Goal: Transaction & Acquisition: Subscribe to service/newsletter

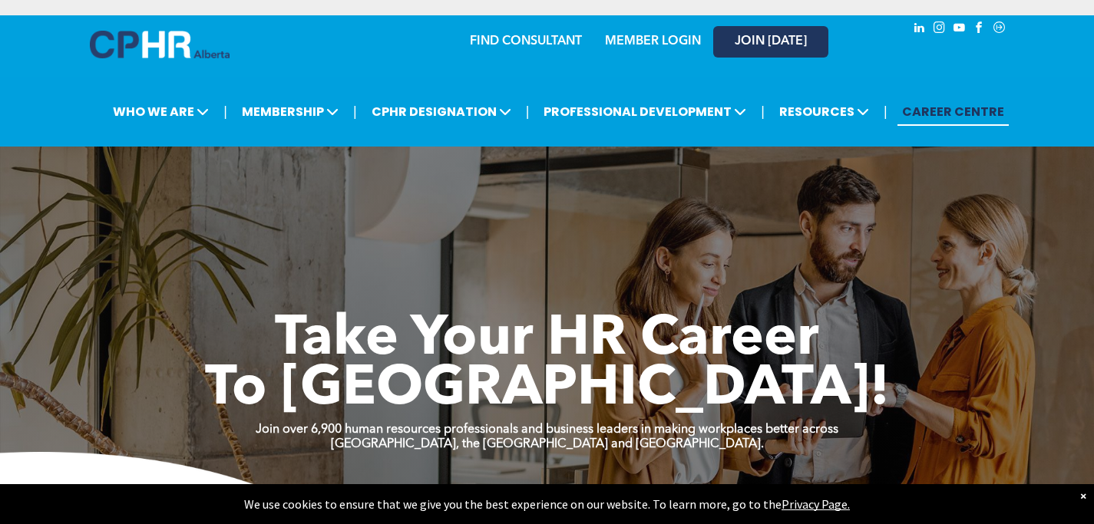
click at [736, 46] on span "JOIN [DATE]" at bounding box center [770, 42] width 72 height 15
click at [639, 36] on link "MEMBER LOGIN" at bounding box center [653, 41] width 96 height 12
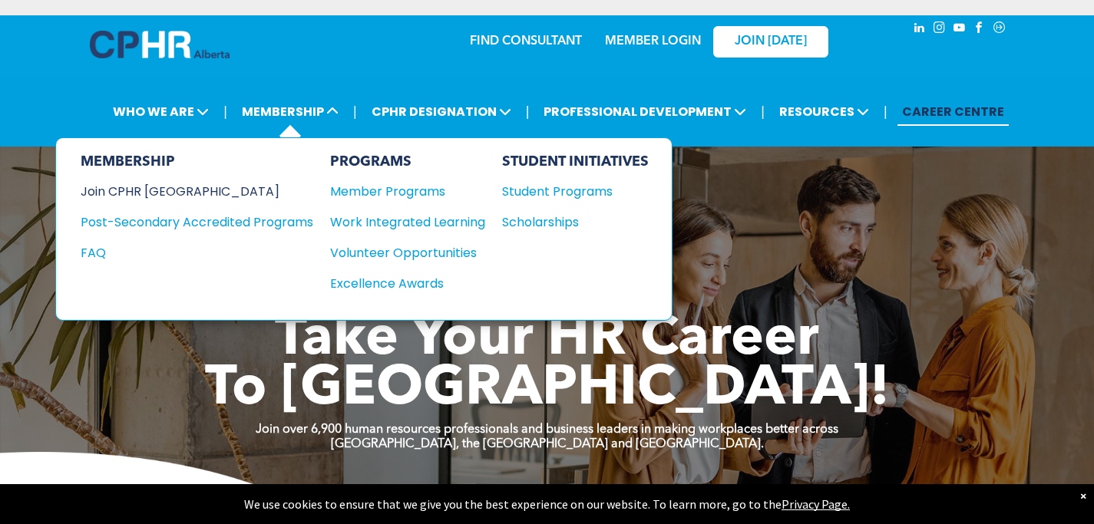
click at [170, 190] on div "Join CPHR [GEOGRAPHIC_DATA]" at bounding box center [185, 191] width 209 height 19
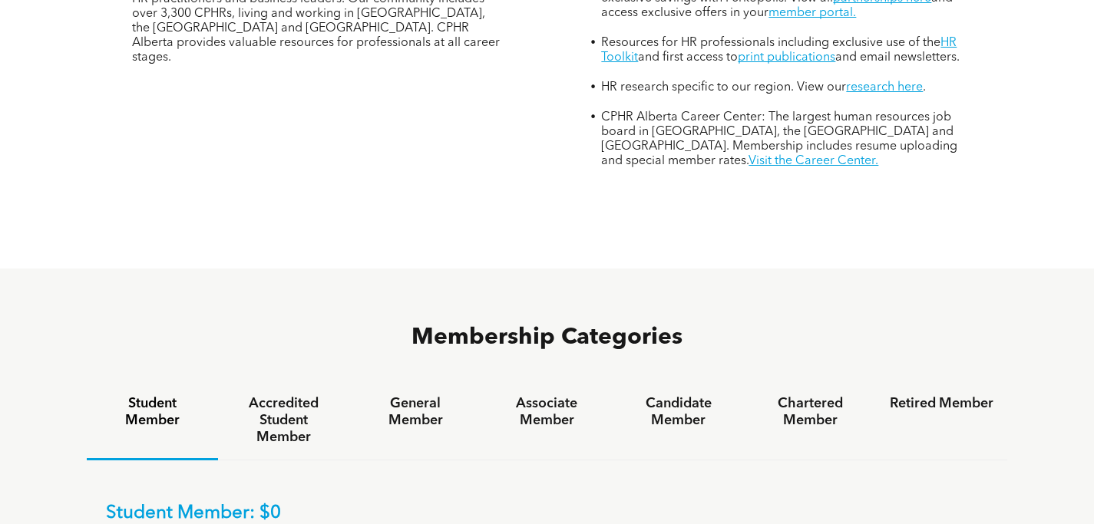
scroll to position [727, 0]
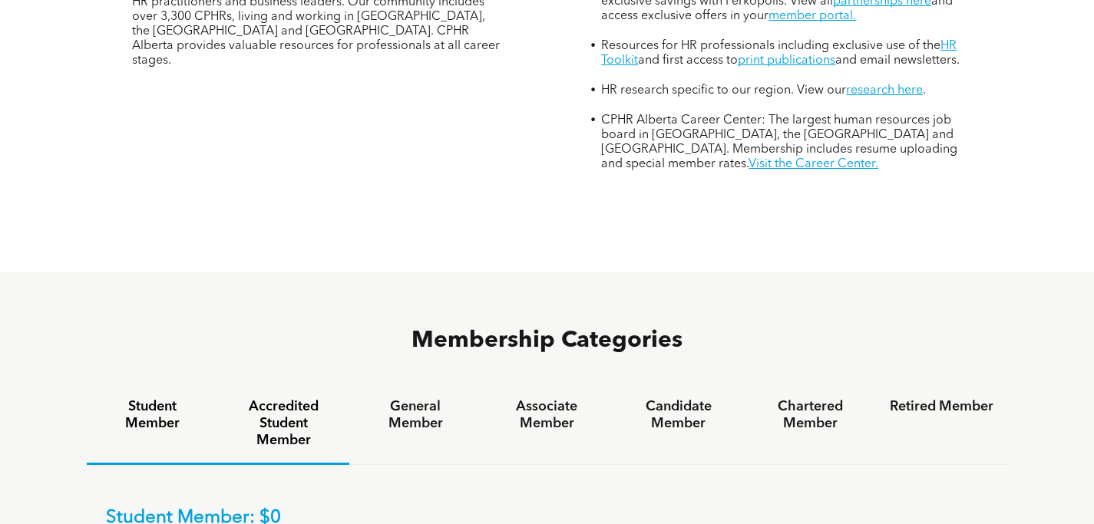
click at [318, 398] on h4 "Accredited Student Member" at bounding box center [284, 423] width 104 height 51
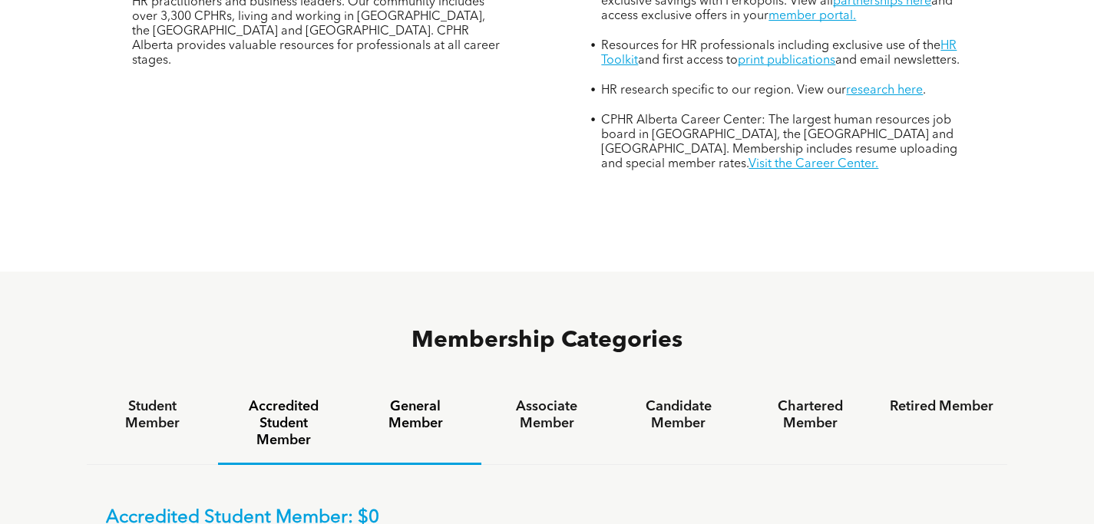
click at [433, 398] on h4 "General Member" at bounding box center [415, 415] width 104 height 34
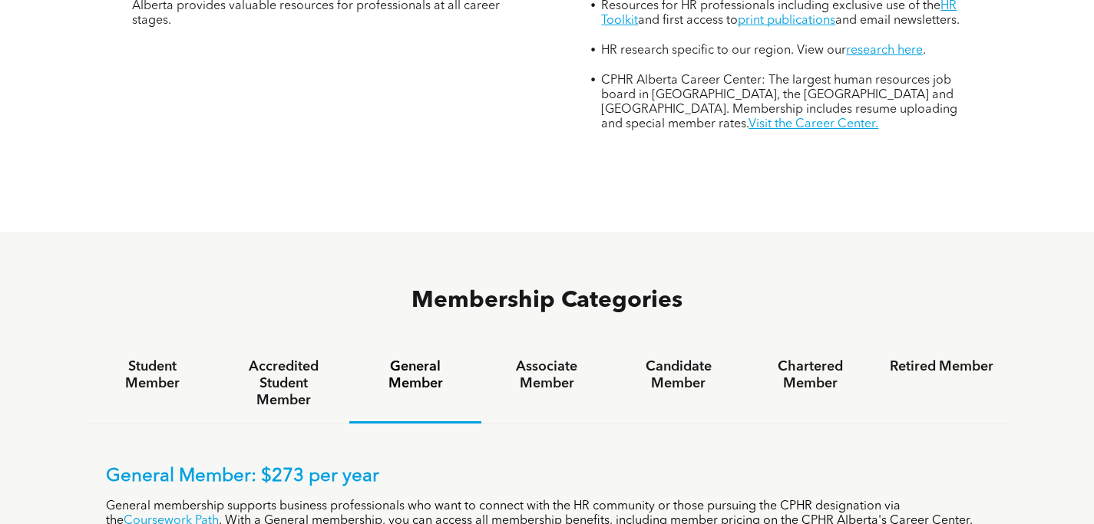
scroll to position [776, 0]
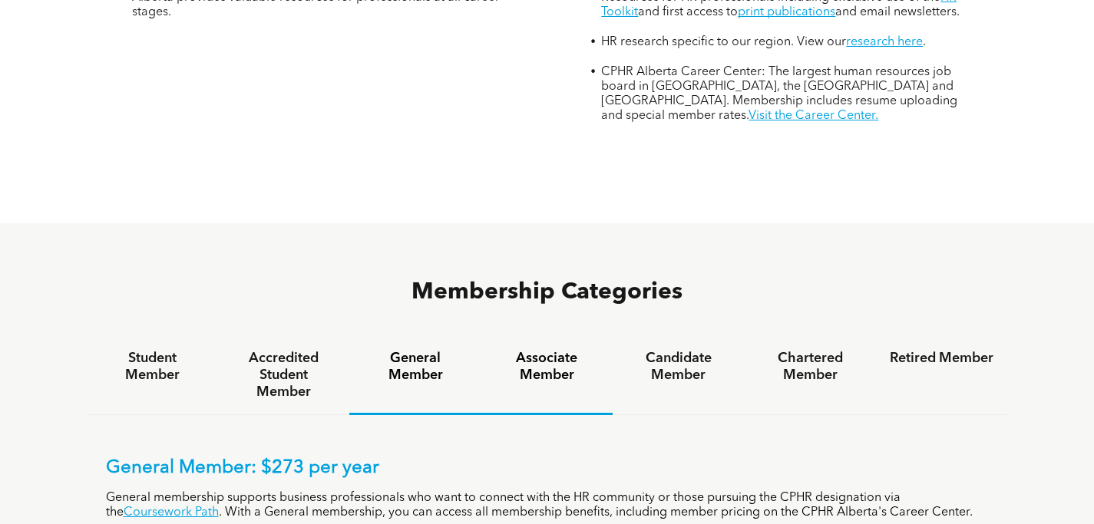
click at [527, 336] on div "Associate Member" at bounding box center [546, 375] width 131 height 79
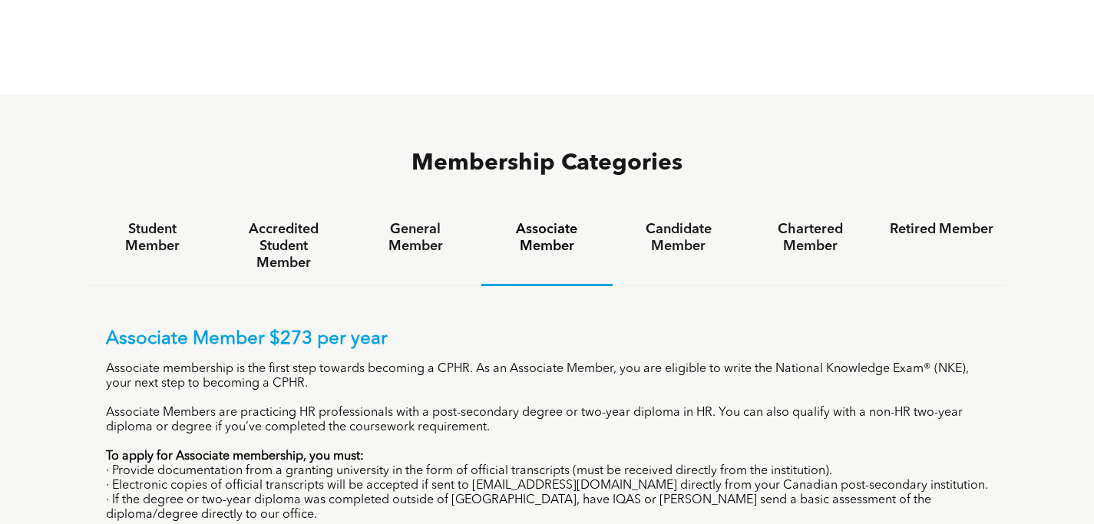
scroll to position [906, 0]
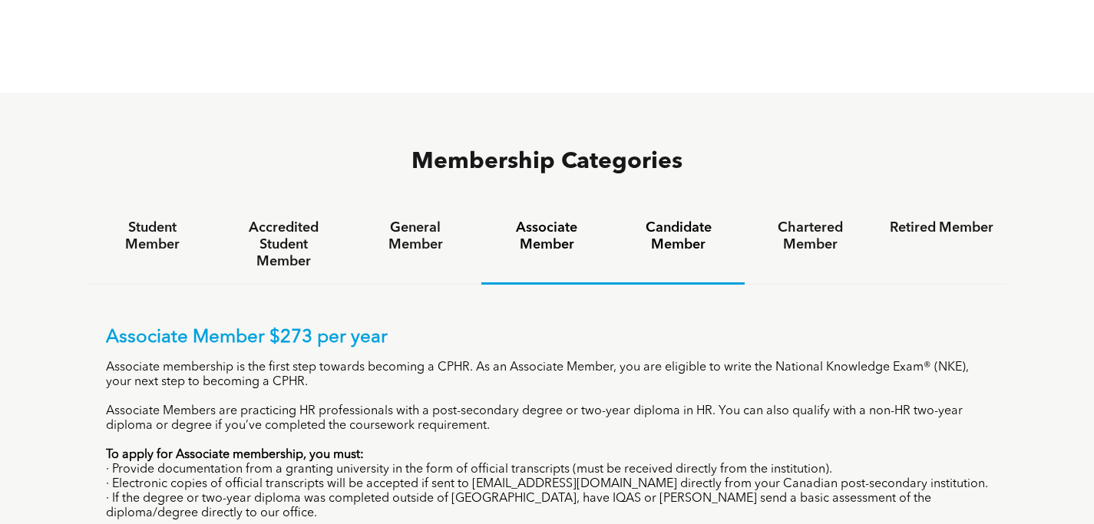
click at [680, 206] on div "Candidate Member" at bounding box center [677, 245] width 131 height 79
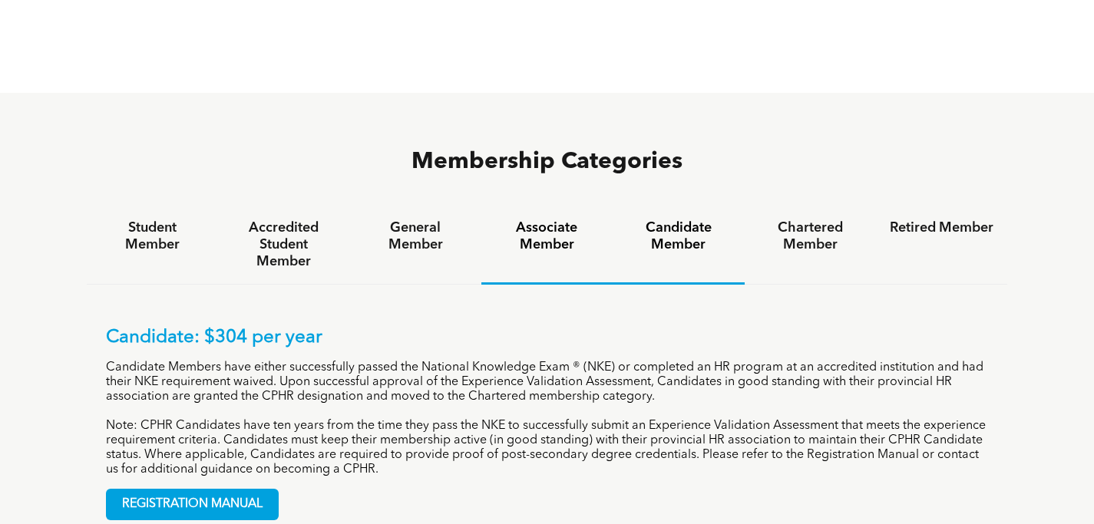
click at [601, 206] on div "Associate Member" at bounding box center [546, 245] width 131 height 79
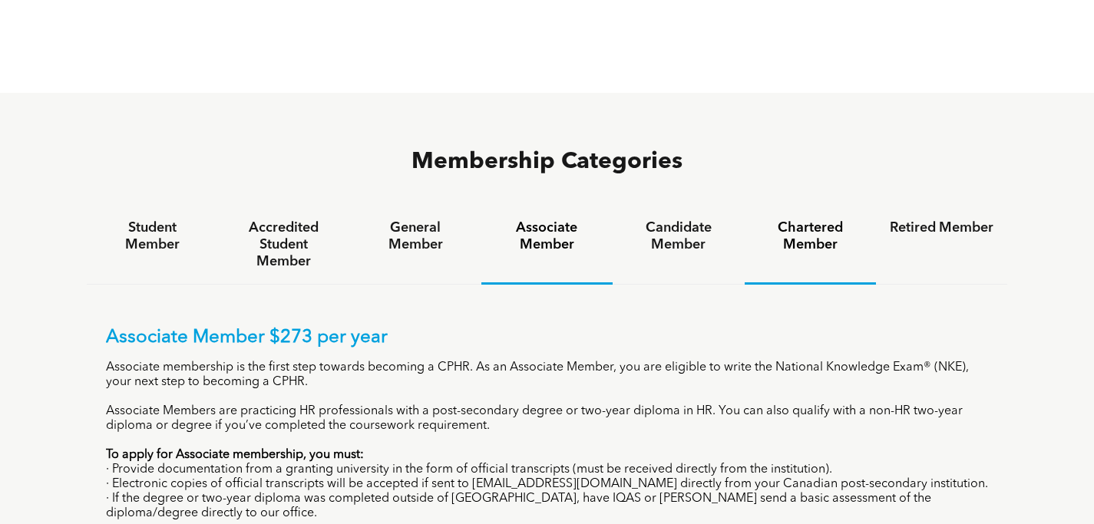
click at [796, 206] on div "Chartered Member" at bounding box center [809, 245] width 131 height 79
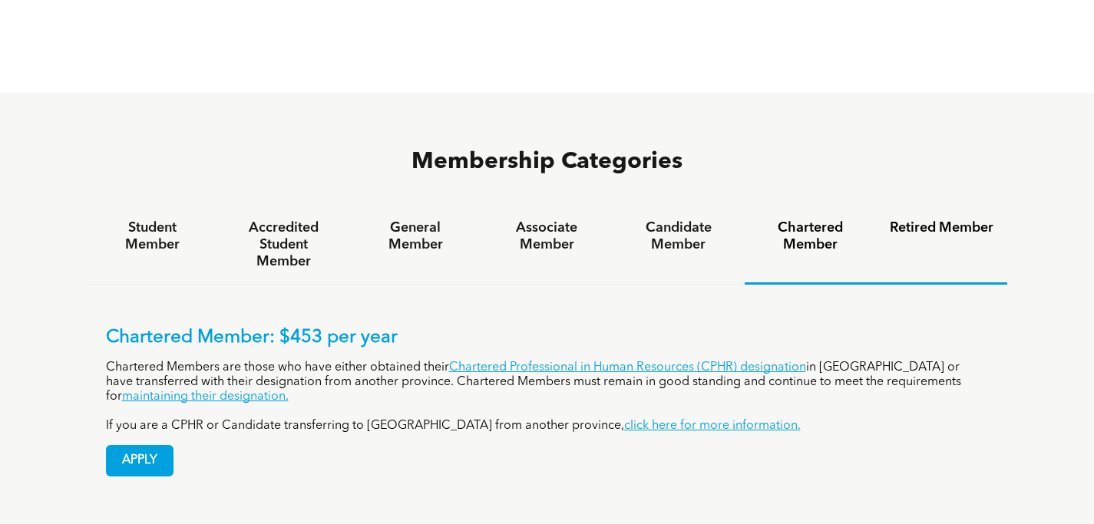
click at [905, 219] on h4 "Retired Member" at bounding box center [941, 227] width 104 height 17
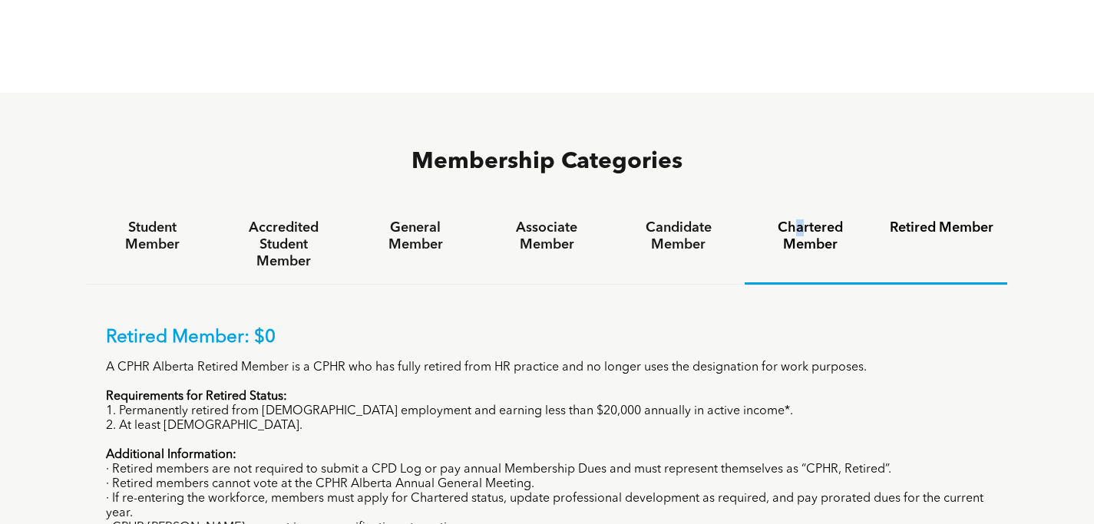
click at [799, 219] on h4 "Chartered Member" at bounding box center [810, 236] width 104 height 34
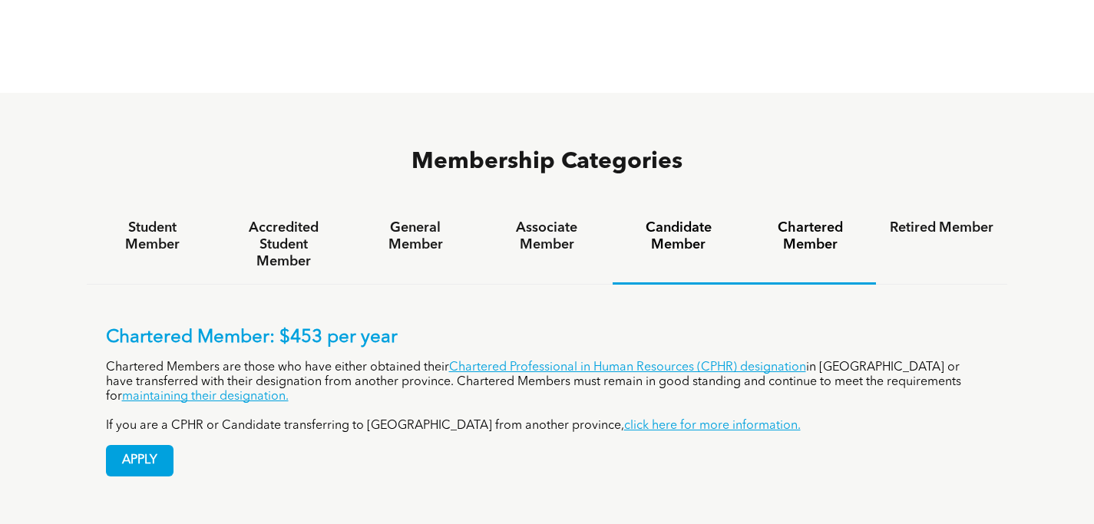
click at [690, 219] on h4 "Candidate Member" at bounding box center [678, 236] width 104 height 34
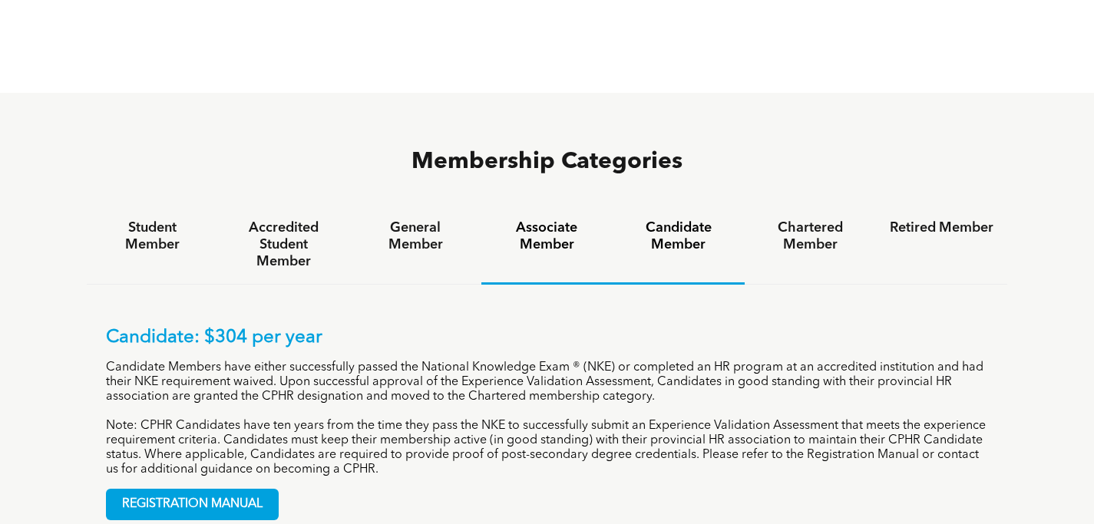
click at [538, 206] on div "Associate Member" at bounding box center [546, 245] width 131 height 79
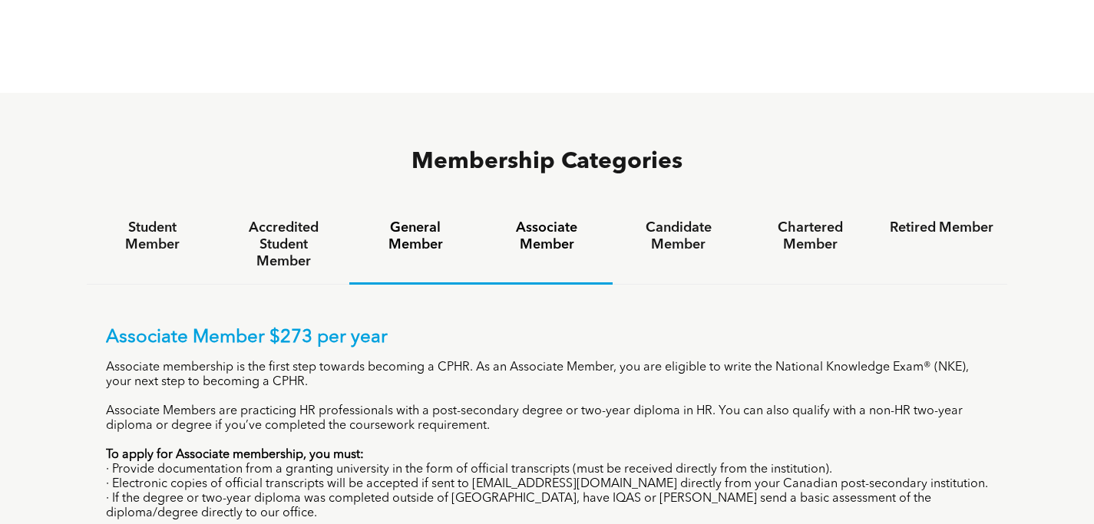
click at [428, 206] on div "General Member" at bounding box center [414, 245] width 131 height 79
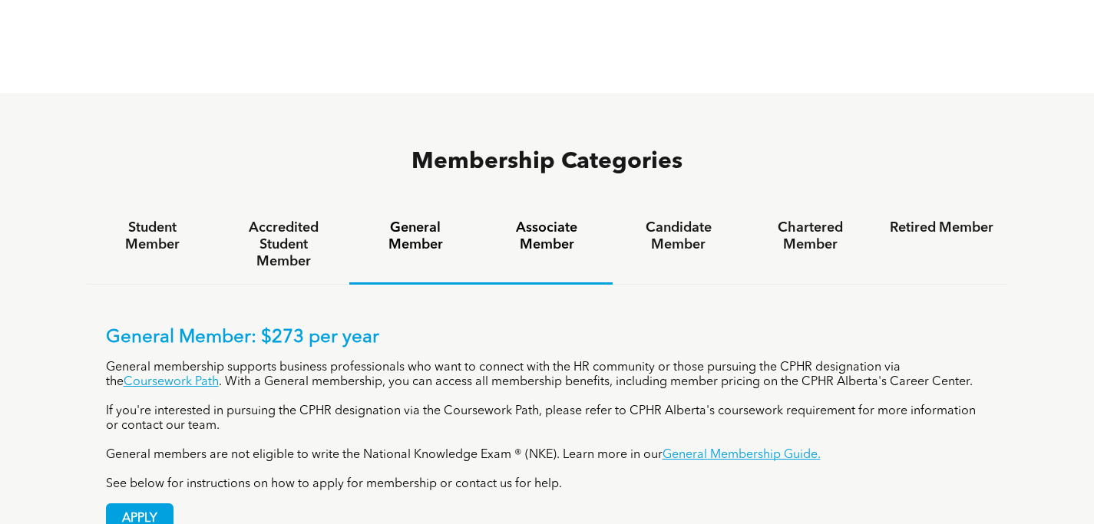
click at [552, 206] on div "Associate Member" at bounding box center [546, 245] width 131 height 79
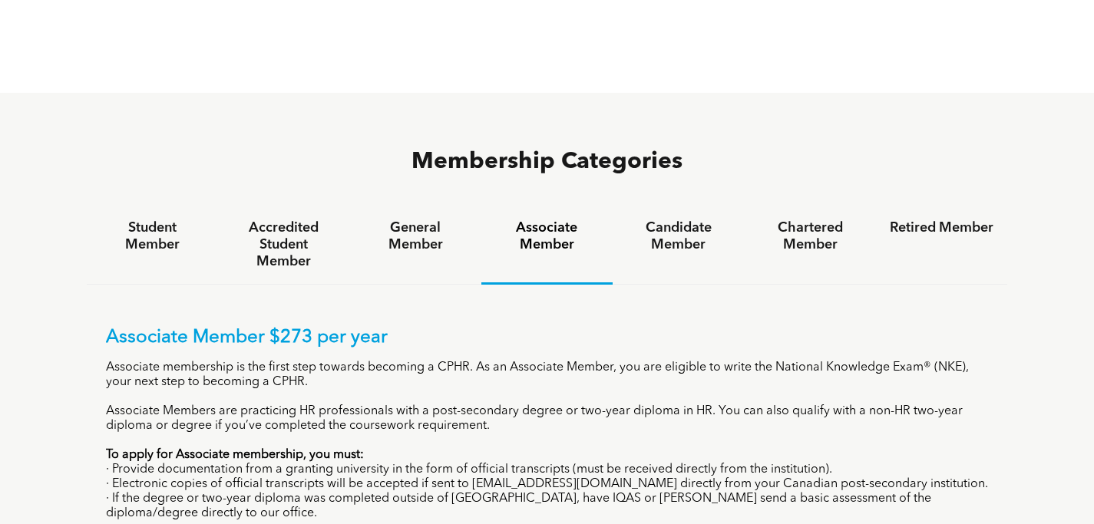
click at [431, 285] on div "Associate Member $273 per year Associate membership is the first step towards b…" at bounding box center [547, 449] width 921 height 328
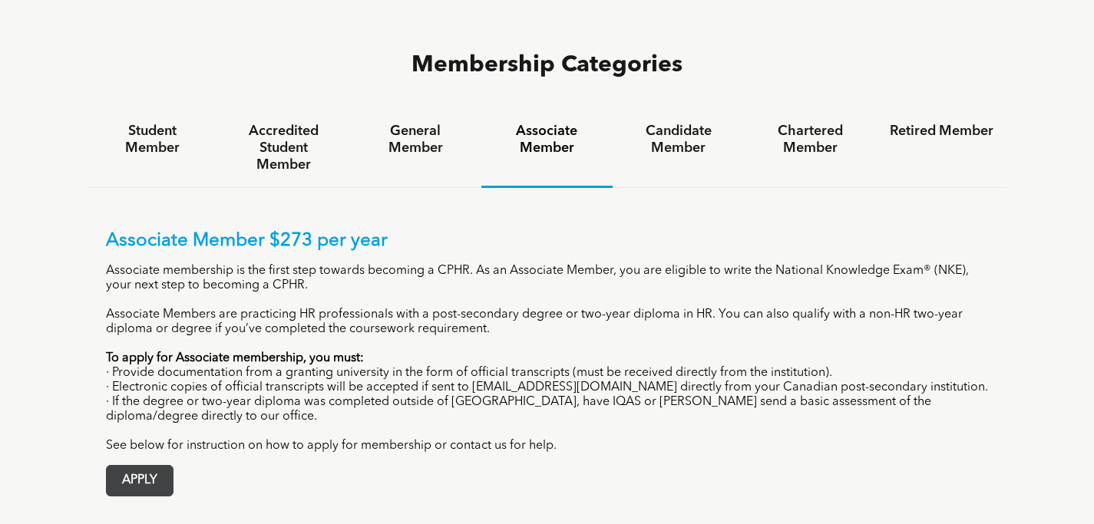
click at [134, 466] on span "APPLY" at bounding box center [140, 481] width 66 height 30
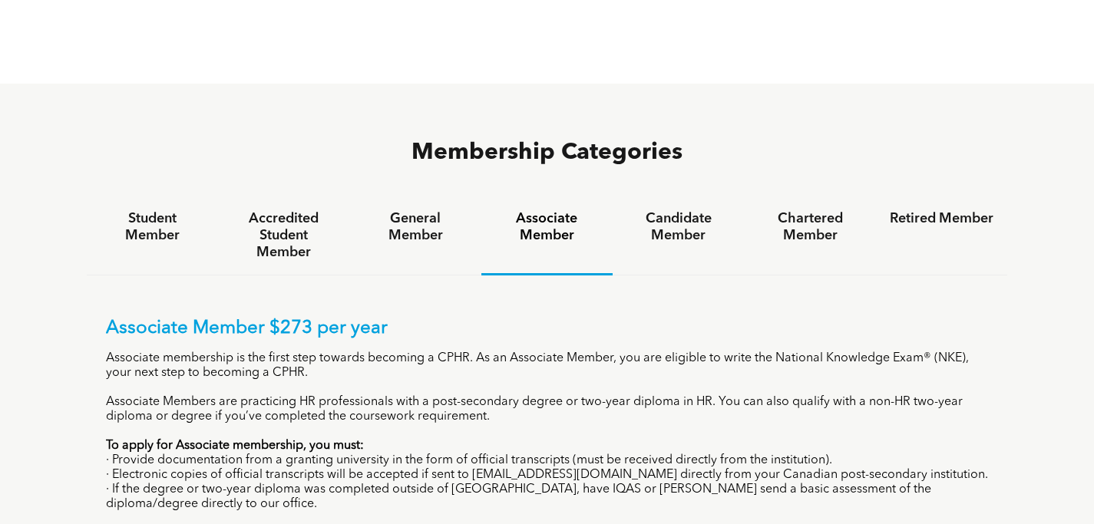
scroll to position [978, 0]
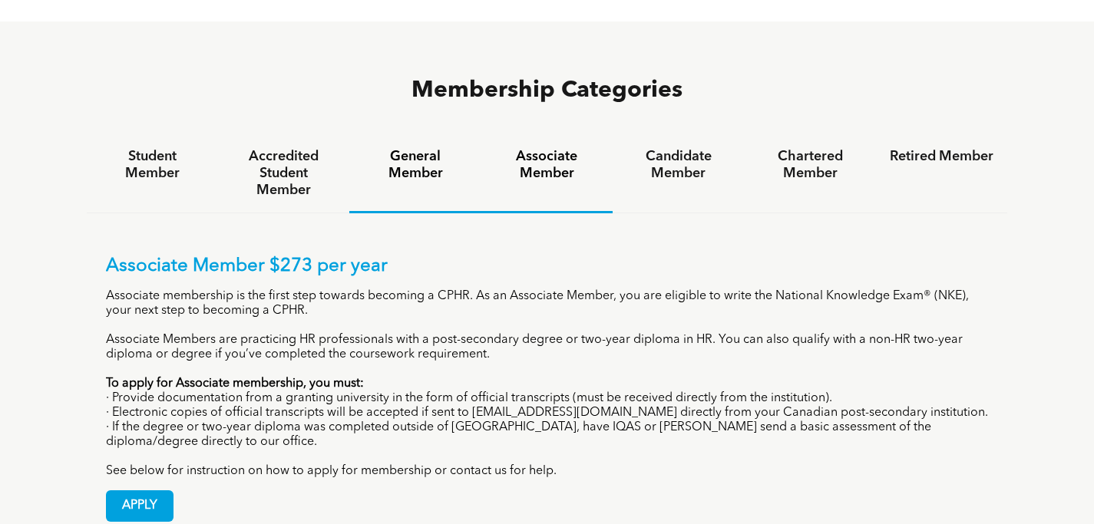
click at [450, 148] on h4 "General Member" at bounding box center [415, 165] width 104 height 34
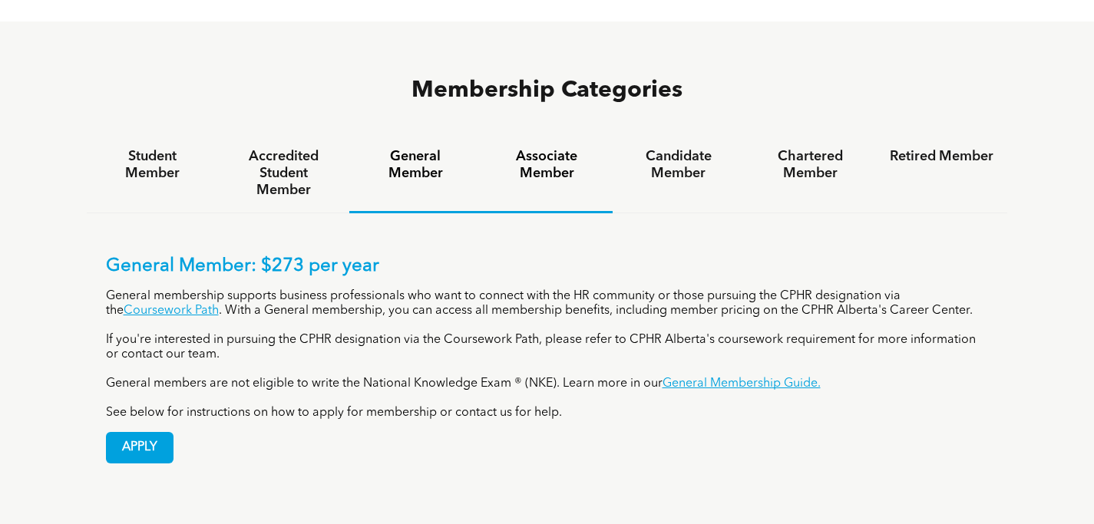
click at [535, 148] on h4 "Associate Member" at bounding box center [547, 165] width 104 height 34
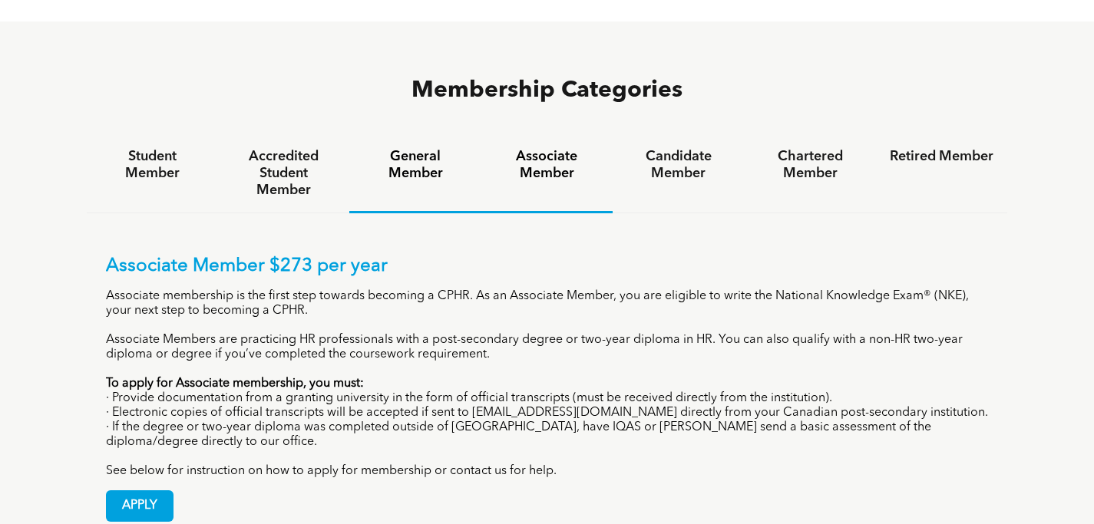
click at [408, 148] on h4 "General Member" at bounding box center [415, 165] width 104 height 34
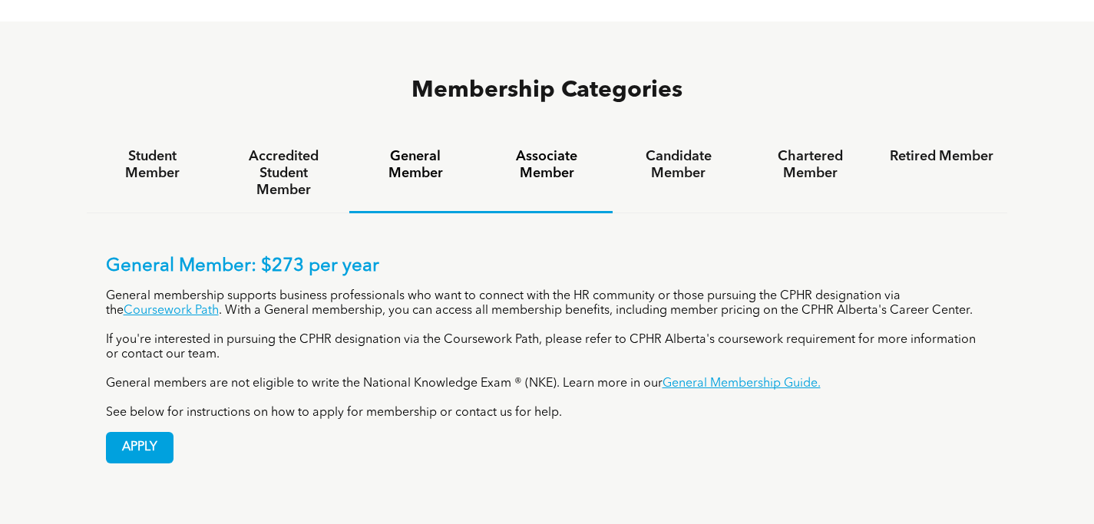
click at [510, 148] on h4 "Associate Member" at bounding box center [547, 165] width 104 height 34
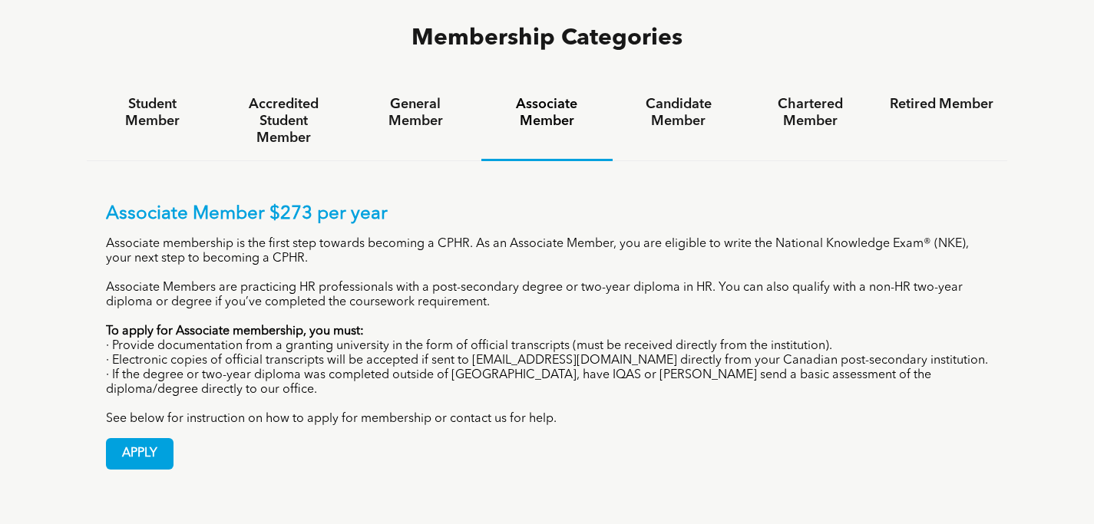
scroll to position [1033, 0]
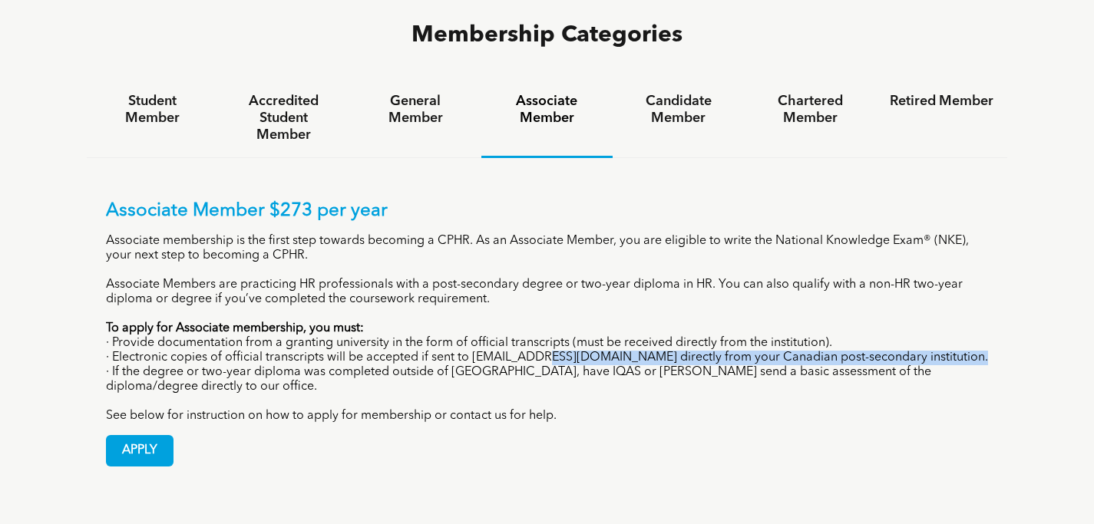
drag, startPoint x: 532, startPoint y: 285, endPoint x: 625, endPoint y: 323, distance: 100.5
click at [628, 325] on div "Associate Member $273 per year Associate membership is the first step towards b…" at bounding box center [547, 311] width 882 height 223
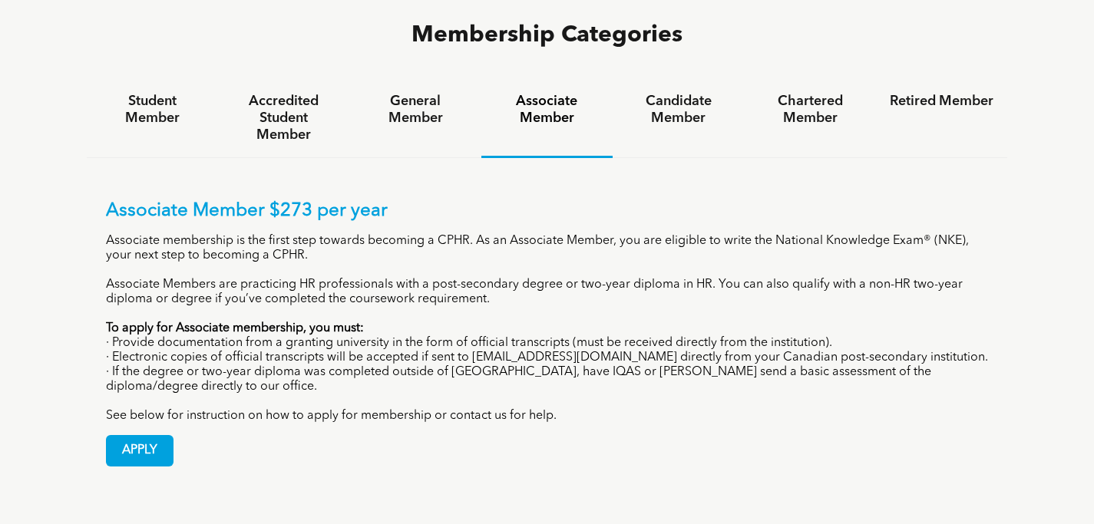
click at [616, 335] on div "Associate Member $273 per year Associate membership is the first step towards b…" at bounding box center [547, 311] width 882 height 223
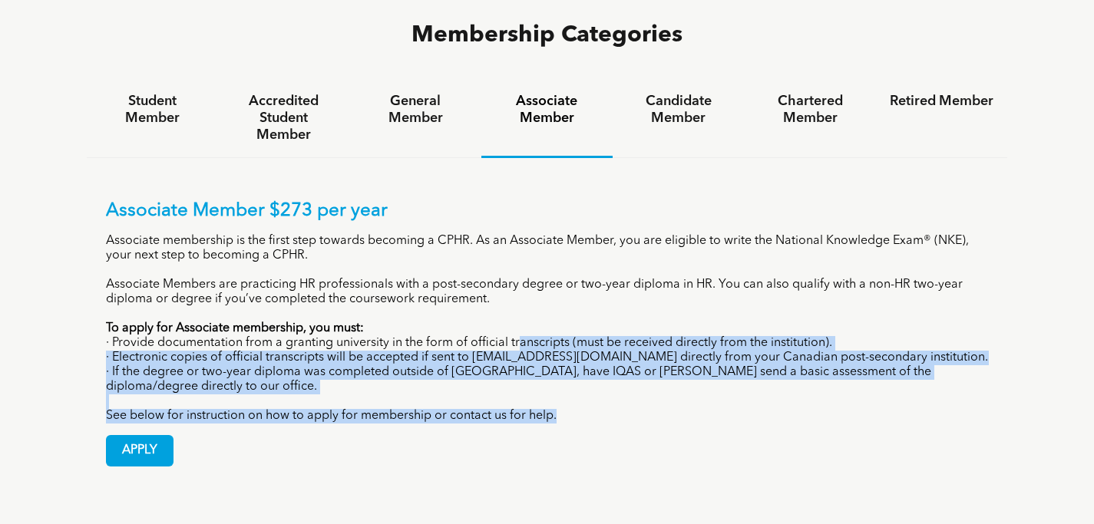
drag, startPoint x: 519, startPoint y: 275, endPoint x: 562, endPoint y: 341, distance: 79.2
click at [565, 348] on div "Associate Member $273 per year Associate membership is the first step towards b…" at bounding box center [547, 311] width 882 height 223
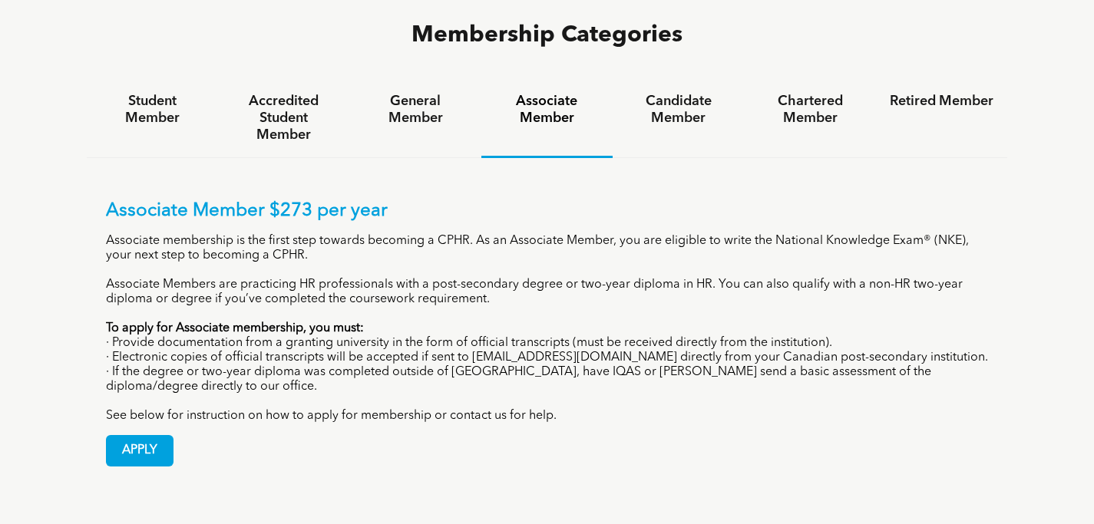
click at [542, 365] on p "· If the degree or two-year diploma was completed outside of [GEOGRAPHIC_DATA],…" at bounding box center [547, 379] width 882 height 29
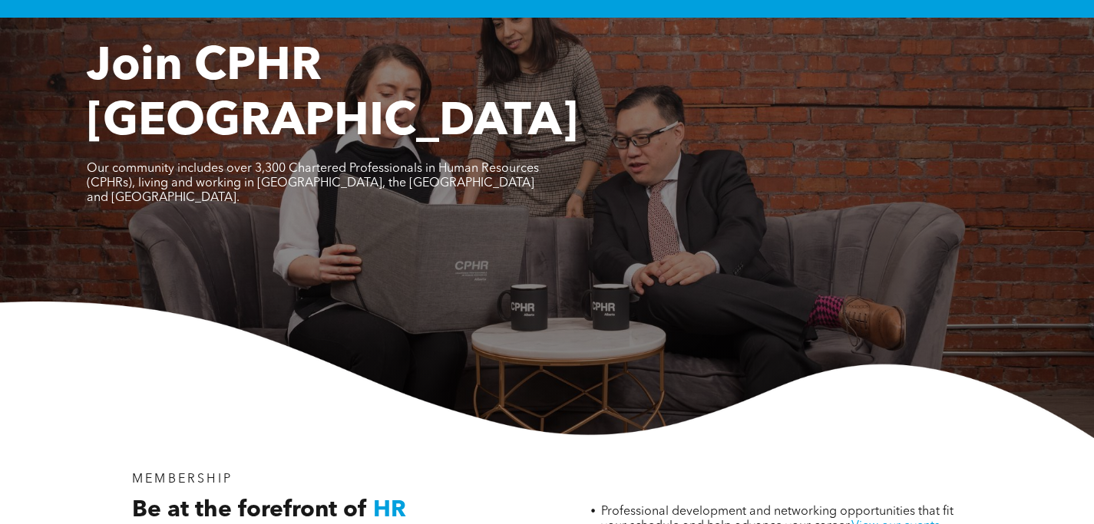
scroll to position [0, 0]
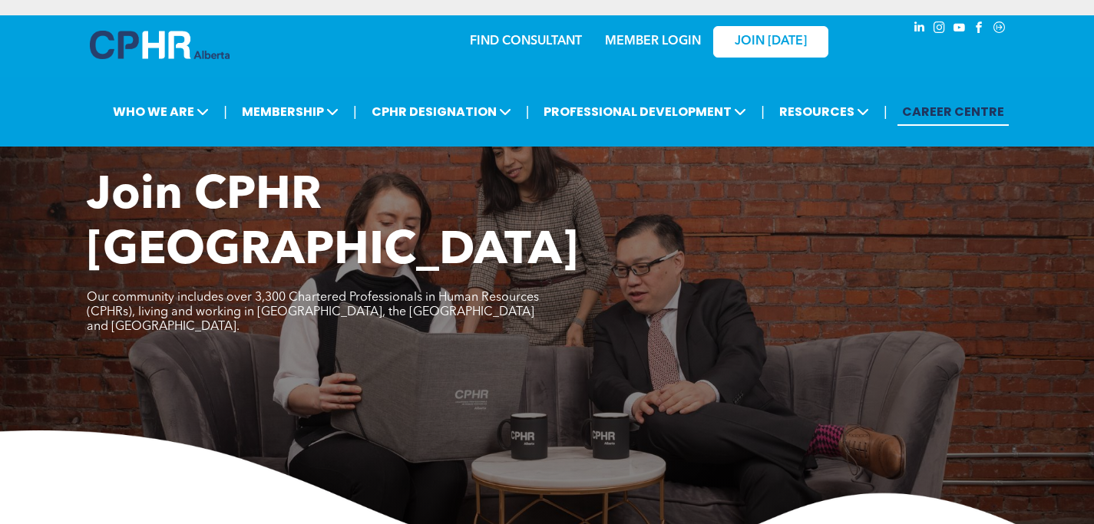
click at [929, 111] on link "CAREER CENTRE" at bounding box center [952, 111] width 111 height 28
click at [420, 53] on div "FIND CONSULTANT" at bounding box center [478, 41] width 141 height 48
